Goal: Task Accomplishment & Management: Manage account settings

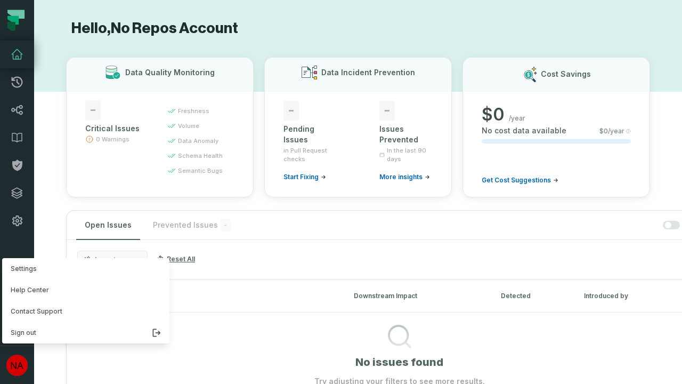
click at [83, 269] on button "Settings" at bounding box center [85, 268] width 167 height 21
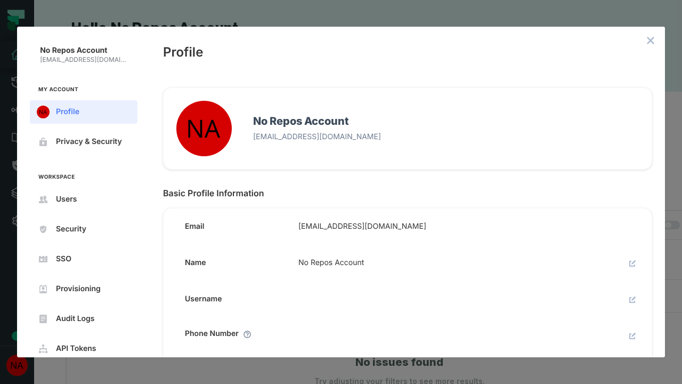
click at [651, 41] on icon "close admin-box" at bounding box center [651, 40] width 7 height 7
